Goal: Information Seeking & Learning: Learn about a topic

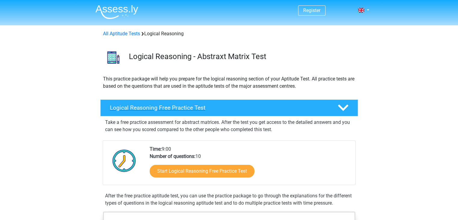
click at [183, 110] on h4 "Logical Reasoning Free Practice Test" at bounding box center [219, 107] width 218 height 7
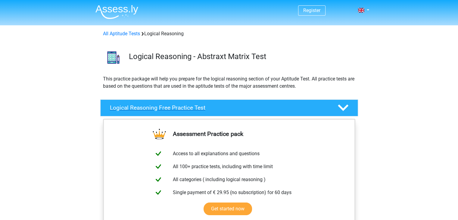
click at [153, 106] on h4 "Logical Reasoning Free Practice Test" at bounding box center [219, 107] width 218 height 7
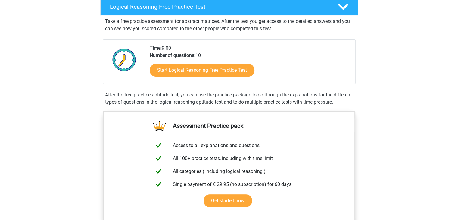
scroll to position [101, 0]
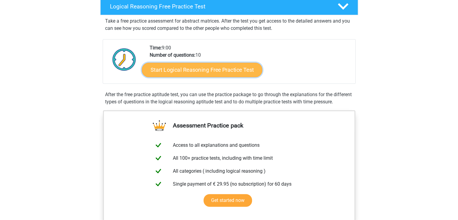
click at [198, 72] on link "Start Logical Reasoning Free Practice Test" at bounding box center [202, 69] width 121 height 14
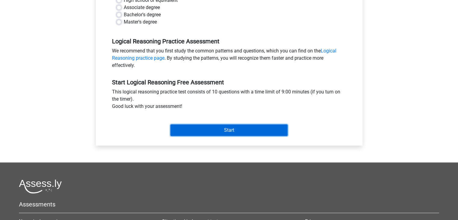
click at [207, 128] on input "Start" at bounding box center [229, 129] width 117 height 11
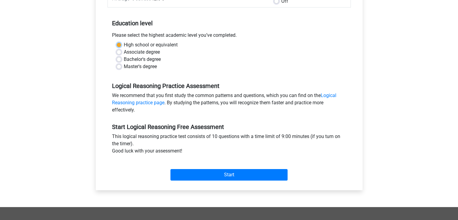
scroll to position [109, 0]
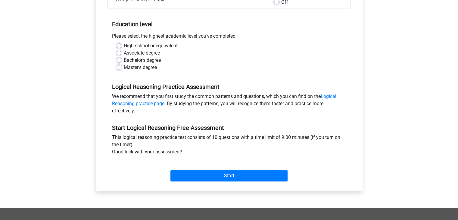
click at [124, 45] on label "High school or equivalent" at bounding box center [151, 45] width 54 height 7
click at [119, 45] on input "High school or equivalent" at bounding box center [119, 45] width 5 height 6
radio input "true"
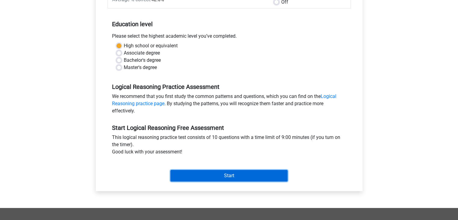
click at [234, 178] on input "Start" at bounding box center [229, 175] width 117 height 11
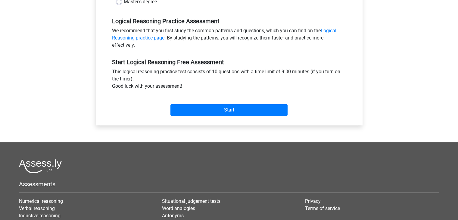
scroll to position [175, 0]
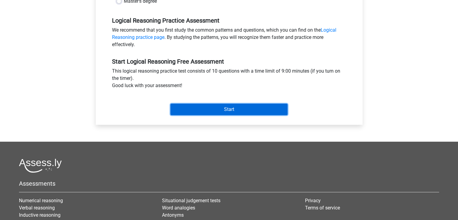
click at [229, 111] on input "Start" at bounding box center [229, 109] width 117 height 11
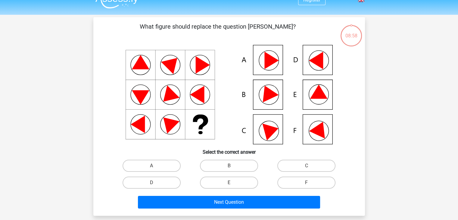
scroll to position [5, 0]
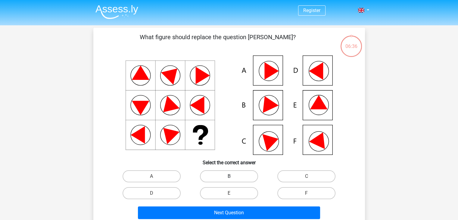
click at [217, 174] on label "B" at bounding box center [229, 176] width 58 height 12
click at [229, 176] on input "B" at bounding box center [231, 178] width 4 height 4
radio input "true"
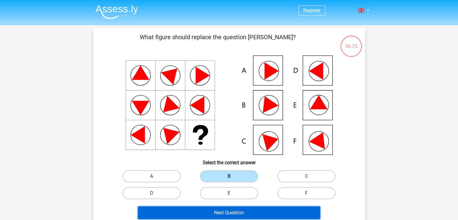
click at [233, 216] on button "Next Question" at bounding box center [229, 212] width 182 height 13
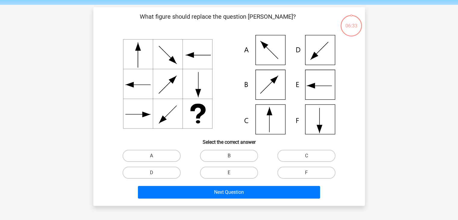
scroll to position [28, 0]
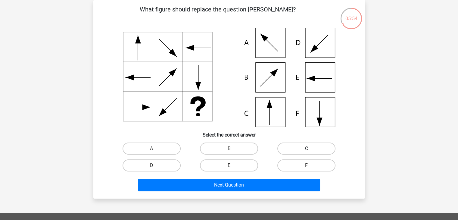
click at [306, 146] on label "C" at bounding box center [307, 149] width 58 height 12
click at [307, 149] on input "C" at bounding box center [309, 151] width 4 height 4
radio input "true"
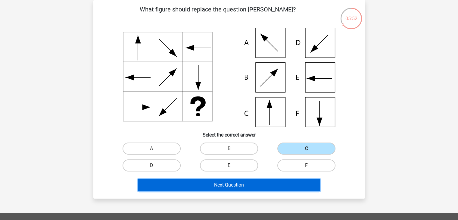
click at [247, 187] on button "Next Question" at bounding box center [229, 185] width 182 height 13
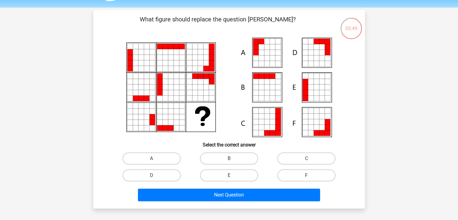
scroll to position [17, 0]
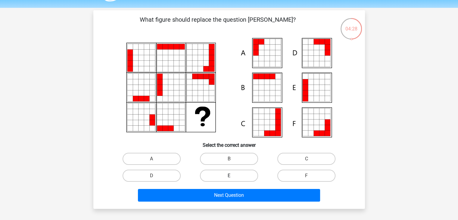
click at [237, 178] on label "E" at bounding box center [229, 176] width 58 height 12
click at [233, 178] on input "E" at bounding box center [231, 178] width 4 height 4
radio input "true"
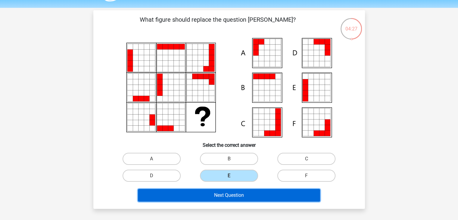
click at [235, 194] on button "Next Question" at bounding box center [229, 195] width 182 height 13
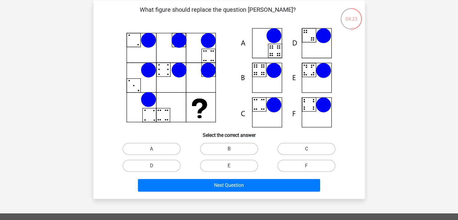
scroll to position [27, 0]
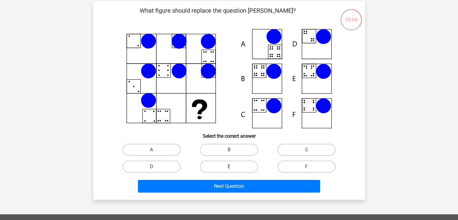
click at [226, 168] on label "E" at bounding box center [229, 167] width 58 height 12
click at [229, 168] on input "E" at bounding box center [231, 169] width 4 height 4
radio input "true"
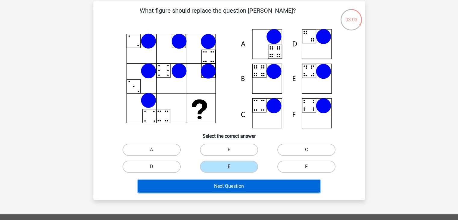
click at [225, 186] on button "Next Question" at bounding box center [229, 186] width 182 height 13
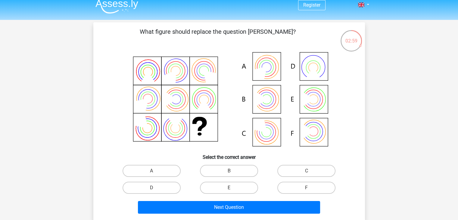
scroll to position [0, 0]
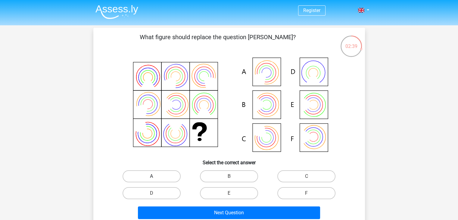
click at [156, 178] on label "A" at bounding box center [152, 176] width 58 height 12
click at [156, 178] on input "A" at bounding box center [154, 178] width 4 height 4
radio input "true"
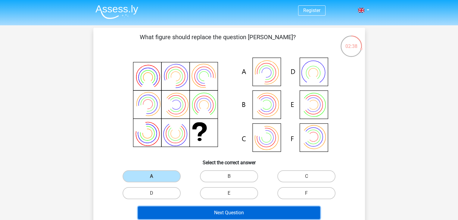
click at [219, 215] on button "Next Question" at bounding box center [229, 212] width 182 height 13
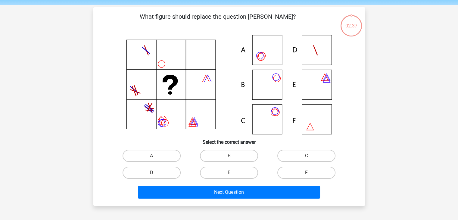
scroll to position [28, 0]
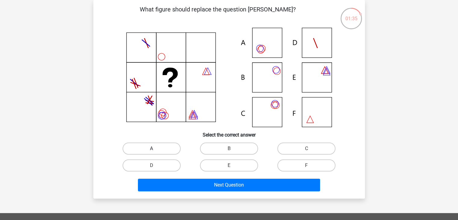
click at [156, 149] on label "A" at bounding box center [152, 149] width 58 height 12
click at [156, 149] on input "A" at bounding box center [154, 151] width 4 height 4
radio input "true"
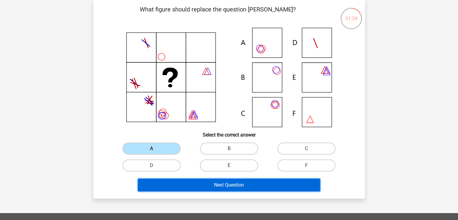
click at [205, 188] on button "Next Question" at bounding box center [229, 185] width 182 height 13
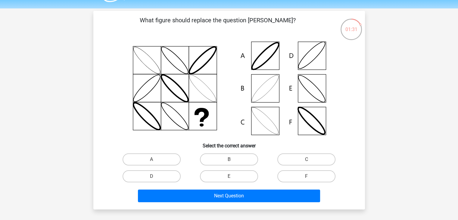
scroll to position [12, 0]
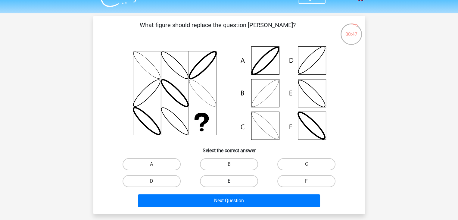
click at [235, 185] on label "E" at bounding box center [229, 181] width 58 height 12
click at [233, 185] on input "E" at bounding box center [231, 183] width 4 height 4
radio input "true"
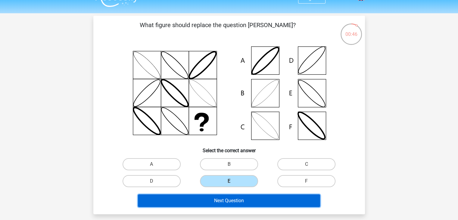
click at [231, 199] on button "Next Question" at bounding box center [229, 200] width 182 height 13
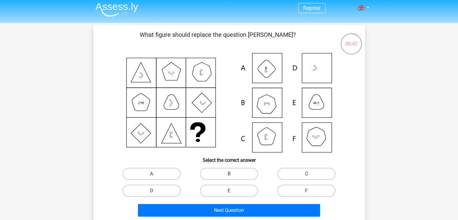
scroll to position [3, 0]
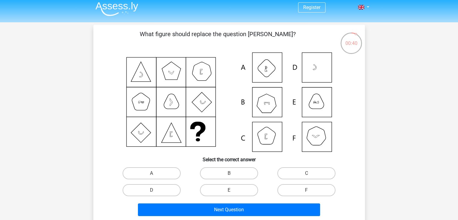
click at [356, 33] on div "00:40" at bounding box center [351, 39] width 23 height 15
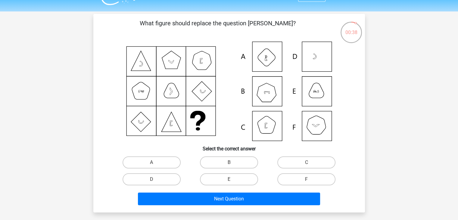
scroll to position [13, 0]
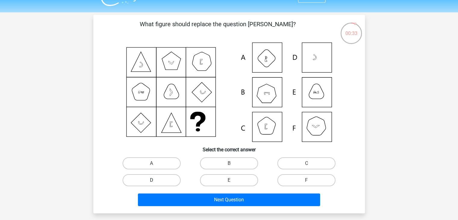
click at [152, 178] on label "D" at bounding box center [152, 180] width 58 height 12
click at [152, 180] on input "D" at bounding box center [154, 182] width 4 height 4
radio input "true"
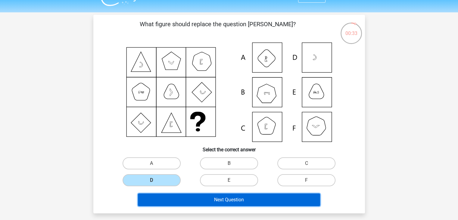
click at [191, 203] on button "Next Question" at bounding box center [229, 199] width 182 height 13
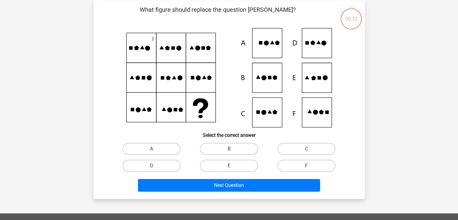
scroll to position [28, 0]
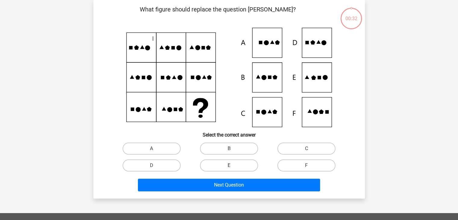
click at [223, 167] on label "E" at bounding box center [229, 165] width 58 height 12
click at [229, 167] on input "E" at bounding box center [231, 167] width 4 height 4
radio input "true"
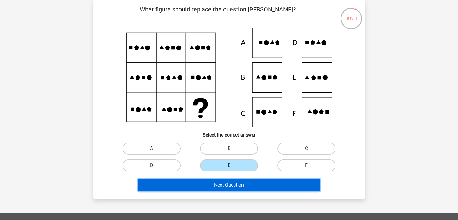
click at [220, 182] on button "Next Question" at bounding box center [229, 185] width 182 height 13
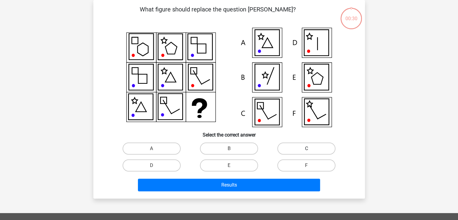
click at [293, 153] on label "C" at bounding box center [307, 149] width 58 height 12
click at [307, 152] on input "C" at bounding box center [309, 151] width 4 height 4
radio input "true"
click at [271, 175] on div "Results" at bounding box center [229, 184] width 253 height 20
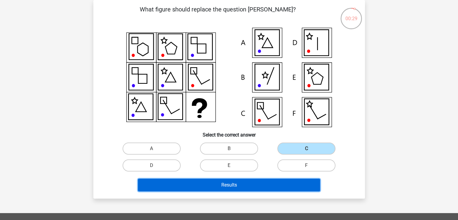
click at [253, 186] on button "Results" at bounding box center [229, 185] width 182 height 13
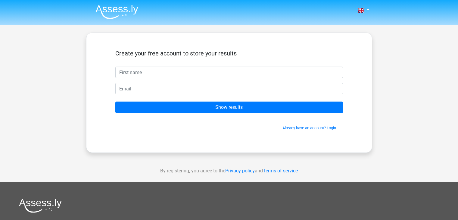
click at [239, 148] on div "Create your free account to store your results Show results Already have an acc…" at bounding box center [229, 93] width 286 height 120
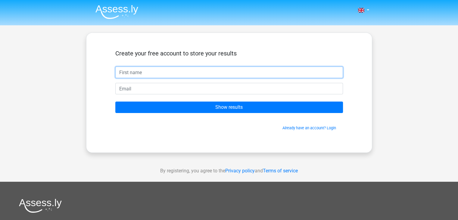
click at [150, 74] on input "text" at bounding box center [229, 72] width 228 height 11
type input "[PERSON_NAME]"
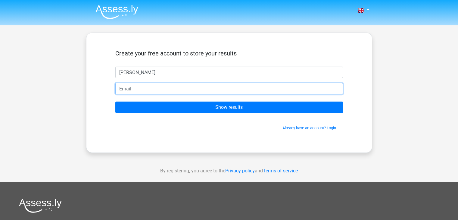
click at [152, 91] on input "email" at bounding box center [229, 88] width 228 height 11
type input "[EMAIL_ADDRESS][DOMAIN_NAME]"
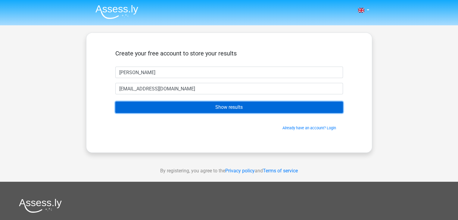
click at [173, 108] on input "Show results" at bounding box center [229, 107] width 228 height 11
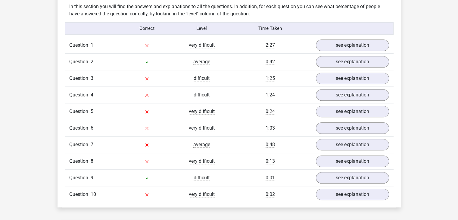
scroll to position [469, 0]
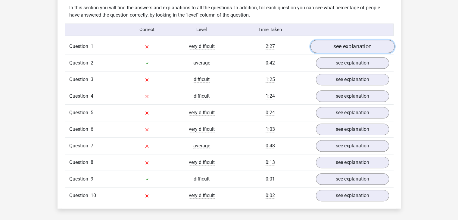
click at [342, 47] on link "see explanation" at bounding box center [352, 46] width 84 height 13
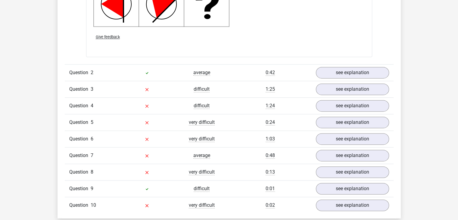
scroll to position [847, 0]
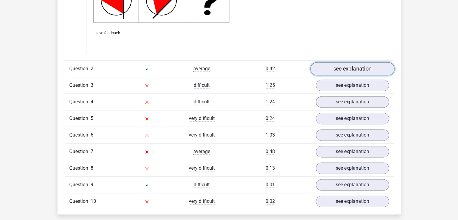
click at [346, 68] on link "see explanation" at bounding box center [352, 68] width 84 height 13
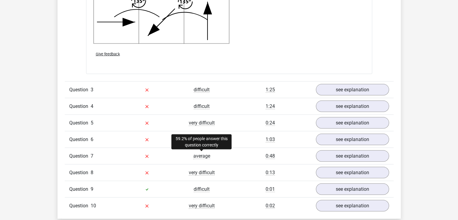
scroll to position [1216, 0]
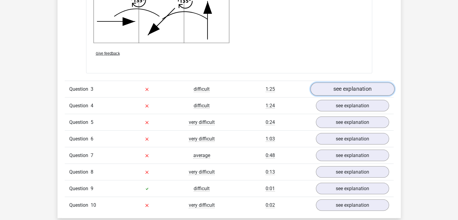
click at [329, 93] on link "see explanation" at bounding box center [352, 89] width 84 height 13
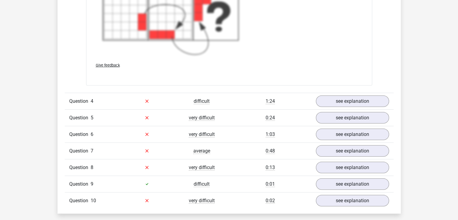
scroll to position [1644, 0]
click at [342, 104] on link "see explanation" at bounding box center [352, 100] width 84 height 13
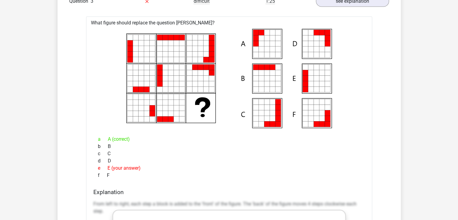
scroll to position [1302, 0]
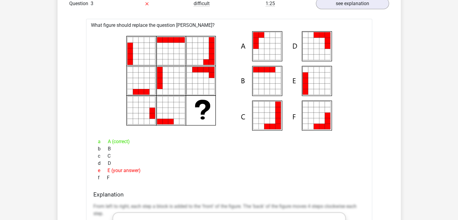
click at [202, 160] on div "d D" at bounding box center [229, 163] width 272 height 7
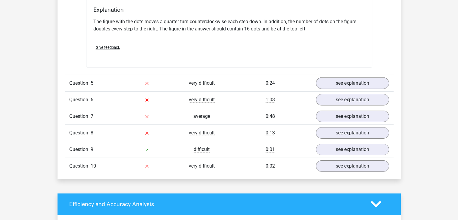
scroll to position [1922, 0]
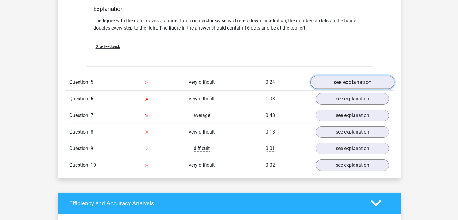
click at [336, 80] on link "see explanation" at bounding box center [352, 82] width 84 height 13
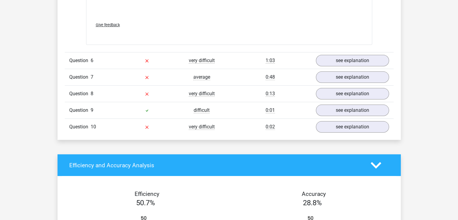
scroll to position [2368, 0]
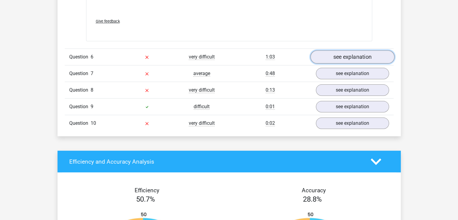
click at [332, 50] on link "see explanation" at bounding box center [352, 56] width 84 height 13
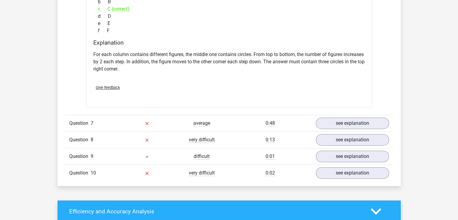
scroll to position [2569, 0]
click at [331, 121] on link "see explanation" at bounding box center [352, 123] width 84 height 13
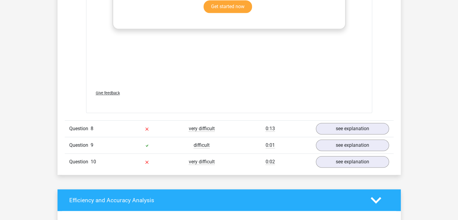
scroll to position [2988, 0]
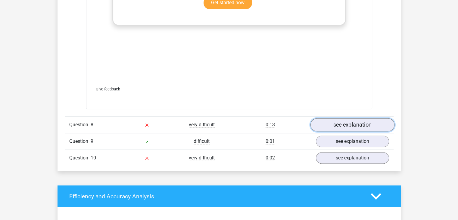
click at [336, 118] on link "see explanation" at bounding box center [352, 124] width 84 height 13
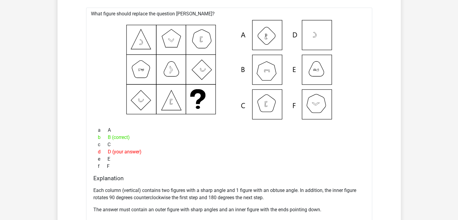
scroll to position [3122, 0]
